Goal: Task Accomplishment & Management: Use online tool/utility

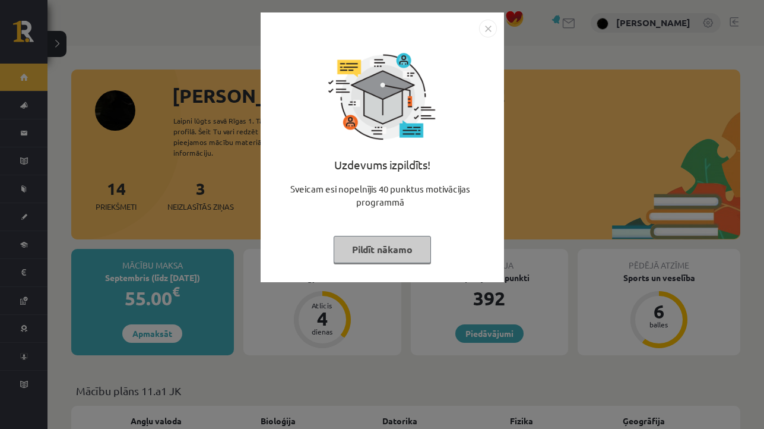
click at [381, 246] on button "Pildīt nākamo" at bounding box center [382, 249] width 97 height 27
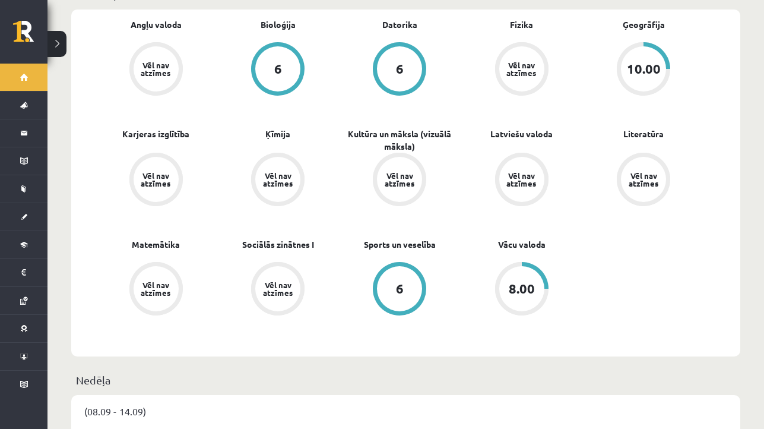
scroll to position [400, 0]
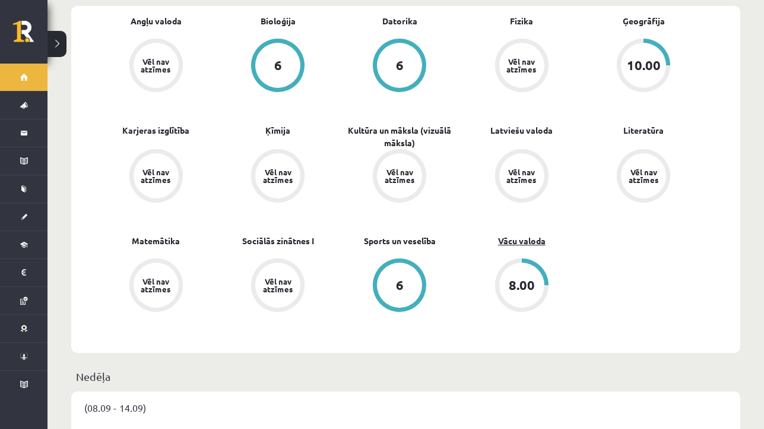
click at [519, 235] on link "Vācu valoda" at bounding box center [522, 241] width 48 height 12
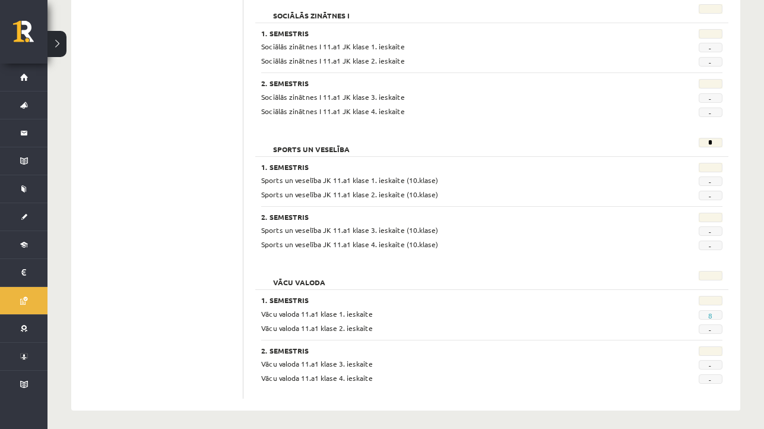
scroll to position [1526, 0]
click at [712, 311] on link "8" at bounding box center [710, 316] width 4 height 10
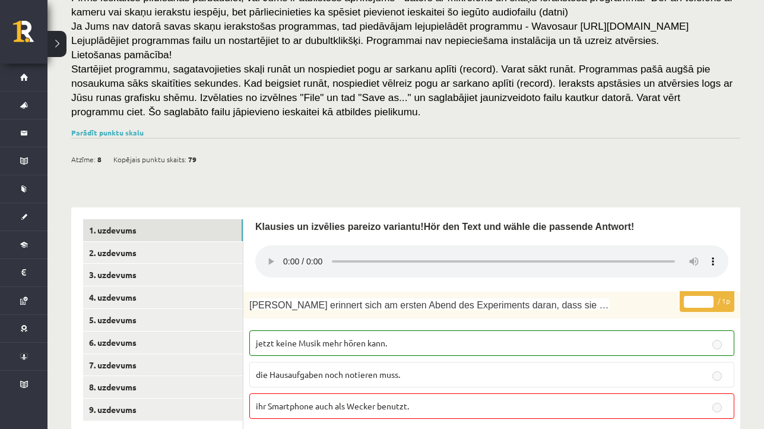
scroll to position [146, 0]
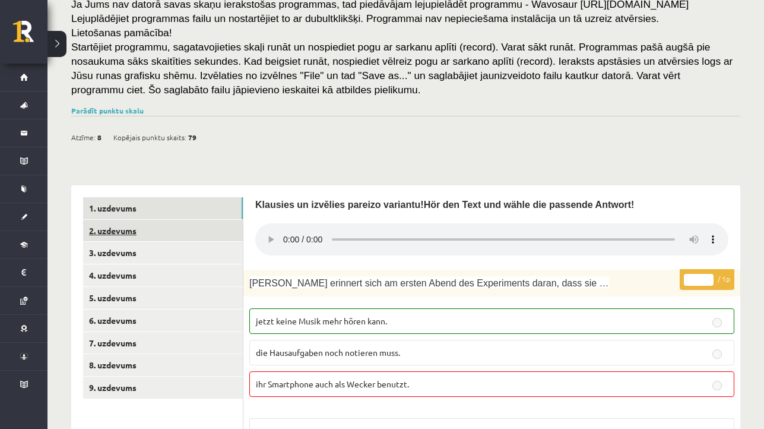
click at [214, 233] on link "2. uzdevums" at bounding box center [163, 231] width 160 height 22
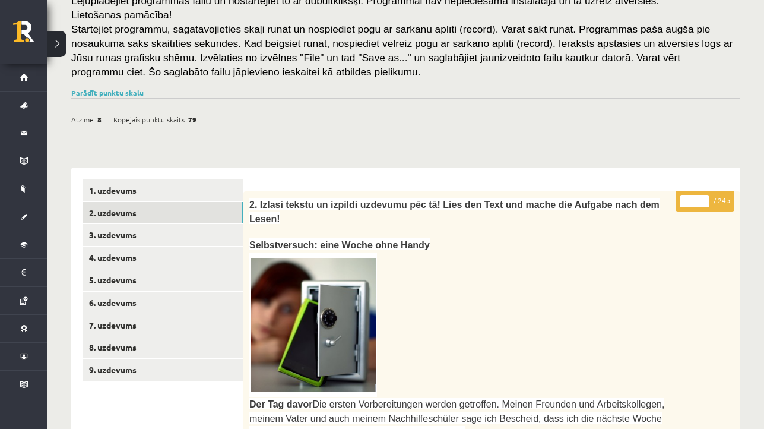
scroll to position [172, 0]
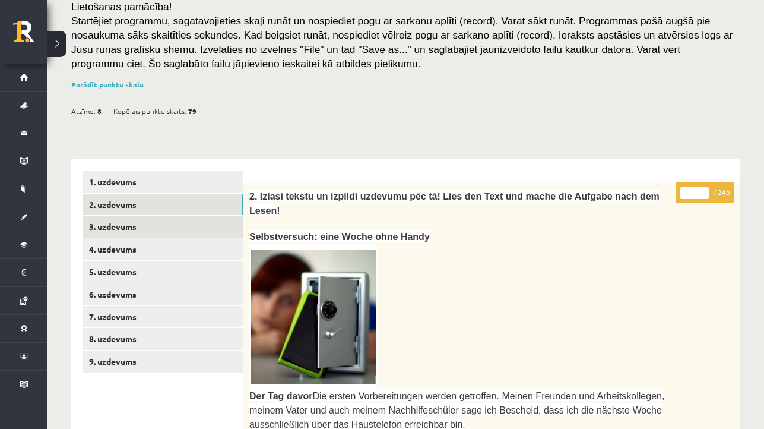
click at [219, 220] on link "3. uzdevums" at bounding box center [163, 227] width 160 height 22
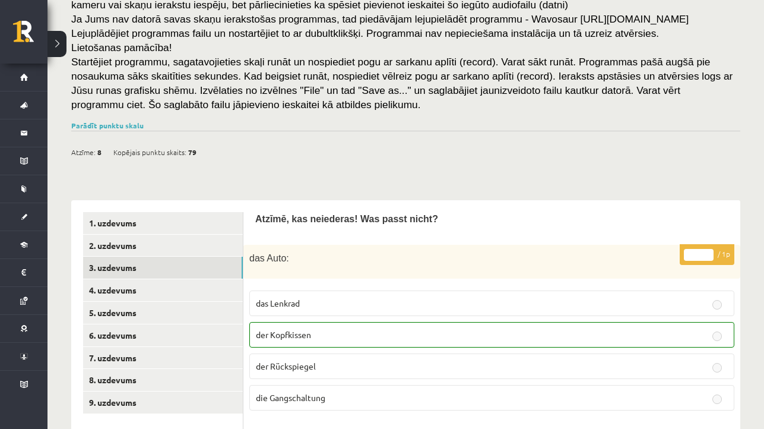
scroll to position [150, 0]
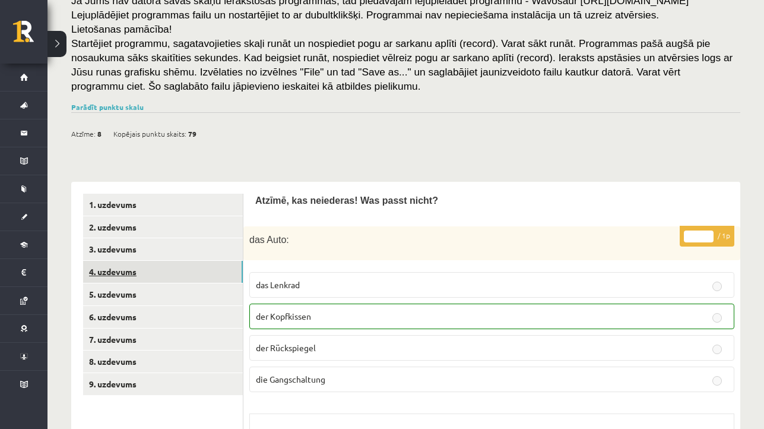
click at [222, 268] on link "4. uzdevums" at bounding box center [163, 272] width 160 height 22
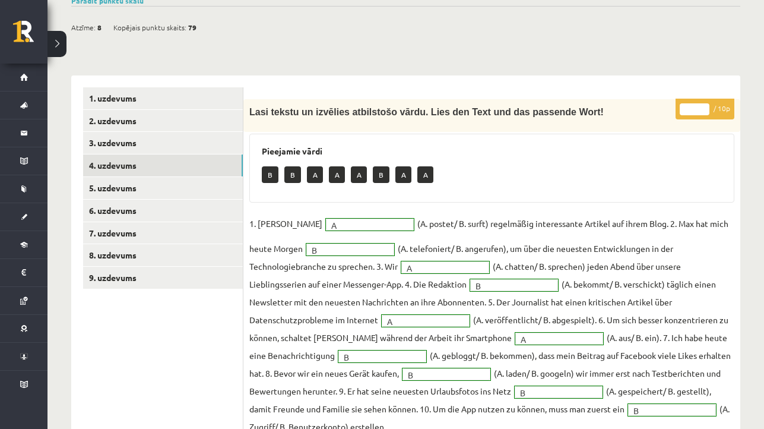
scroll to position [258, 0]
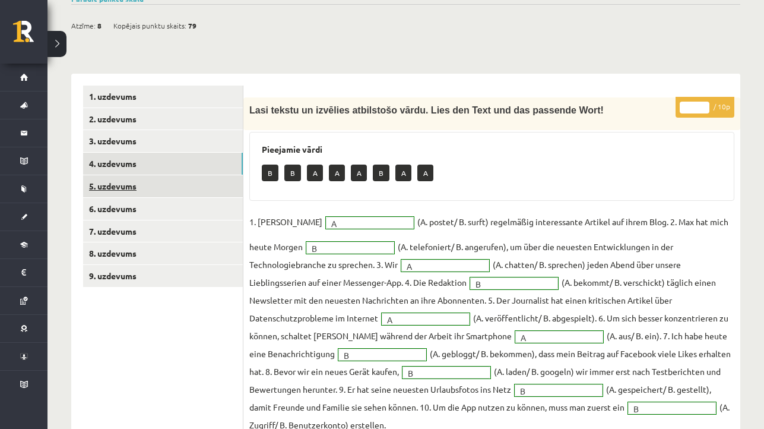
click at [216, 183] on link "5. uzdevums" at bounding box center [163, 186] width 160 height 22
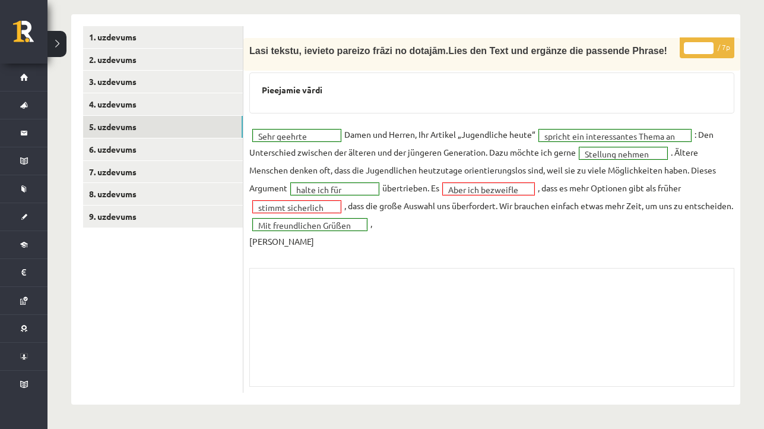
scroll to position [333, 0]
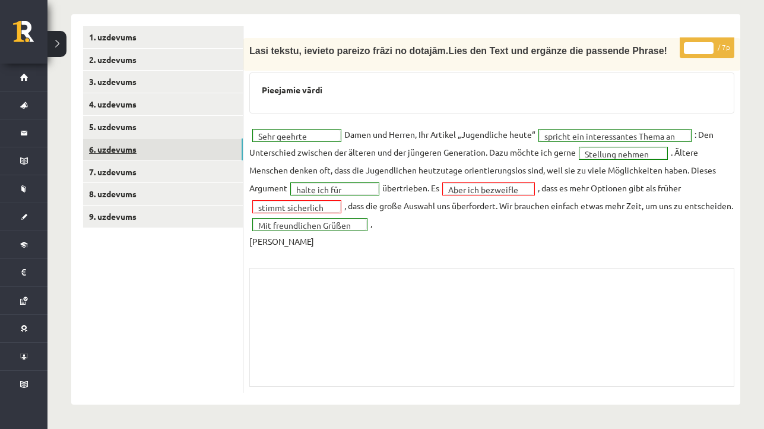
click at [223, 138] on link "6. uzdevums" at bounding box center [163, 149] width 160 height 22
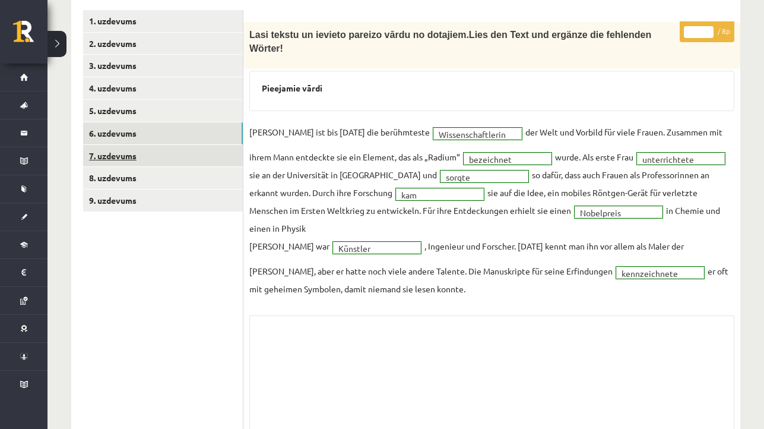
click at [225, 159] on link "7. uzdevums" at bounding box center [163, 156] width 160 height 22
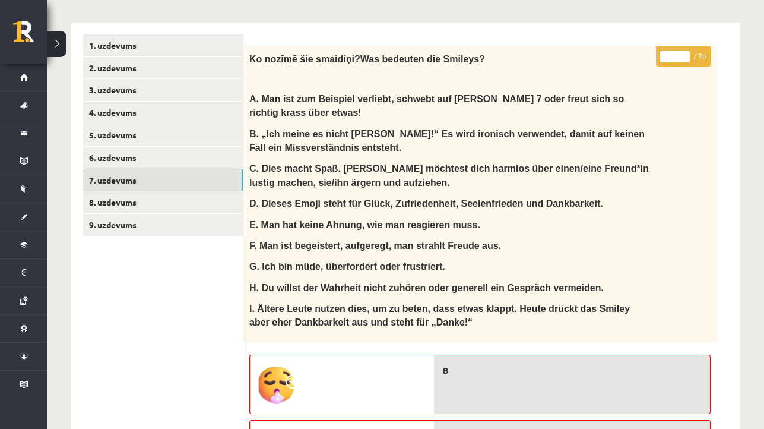
scroll to position [290, 0]
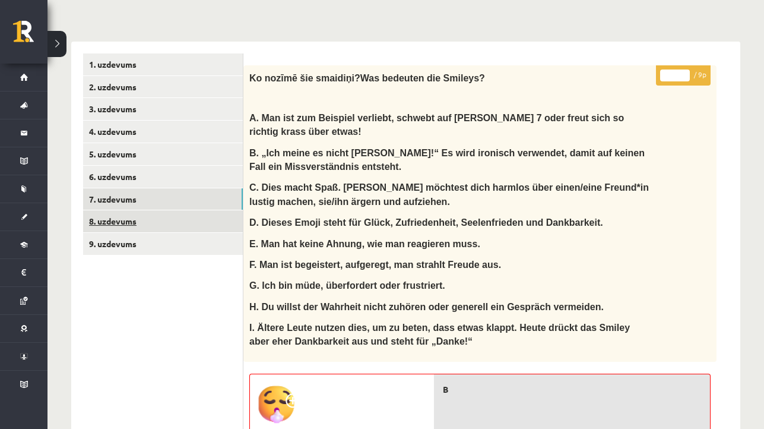
click at [204, 221] on link "8. uzdevums" at bounding box center [163, 221] width 160 height 22
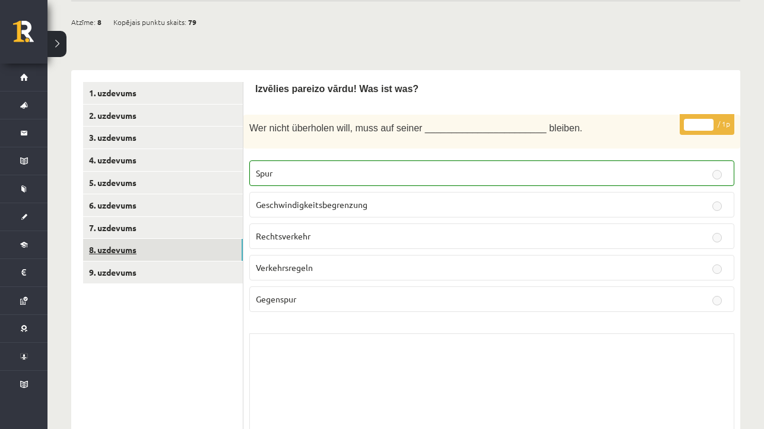
scroll to position [249, 0]
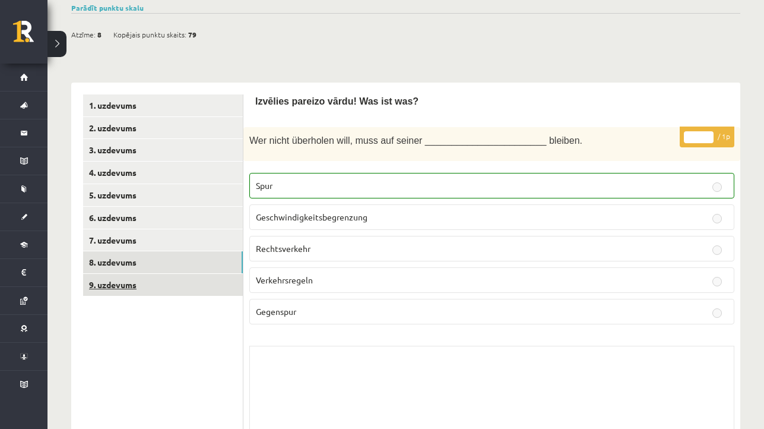
click at [222, 279] on link "9. uzdevums" at bounding box center [163, 285] width 160 height 22
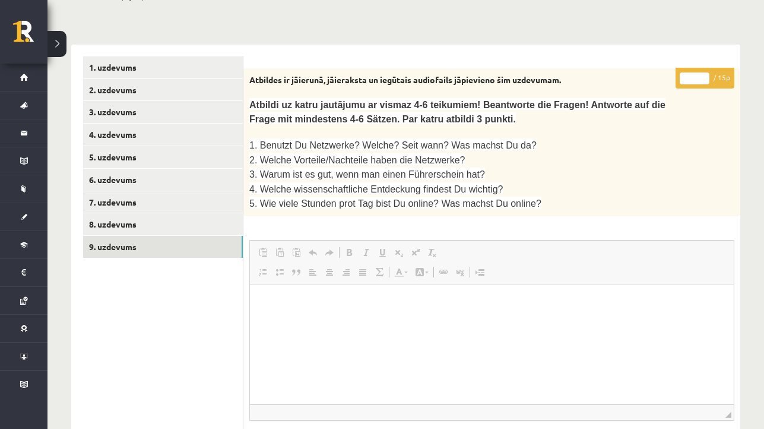
scroll to position [287, 0]
